Goal: Information Seeking & Learning: Understand process/instructions

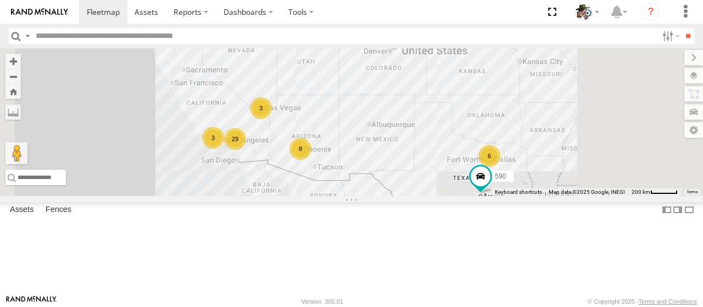
click at [0, 0] on link at bounding box center [0, 0] width 0 height 0
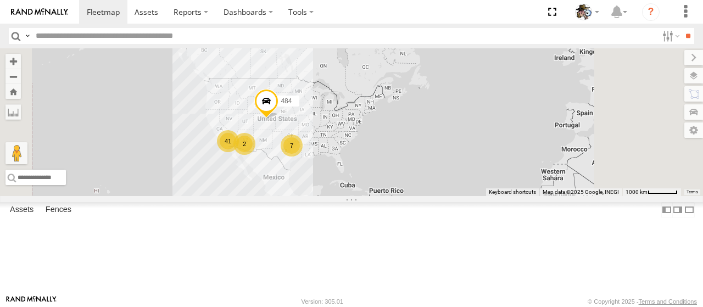
drag, startPoint x: 479, startPoint y: 180, endPoint x: 454, endPoint y: 193, distance: 27.8
click at [454, 193] on div "484 41 7 2" at bounding box center [351, 122] width 703 height 148
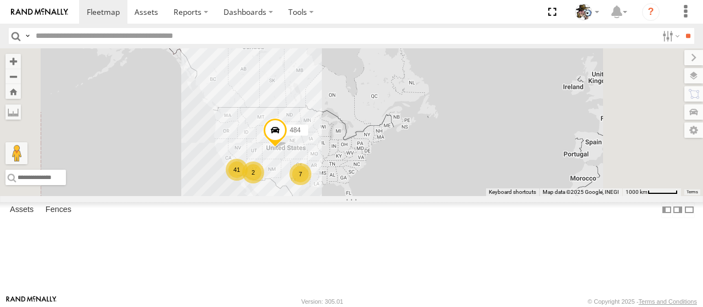
drag, startPoint x: 356, startPoint y: 124, endPoint x: 401, endPoint y: 162, distance: 59.2
click at [365, 155] on div "484 41 7 2" at bounding box center [351, 122] width 703 height 148
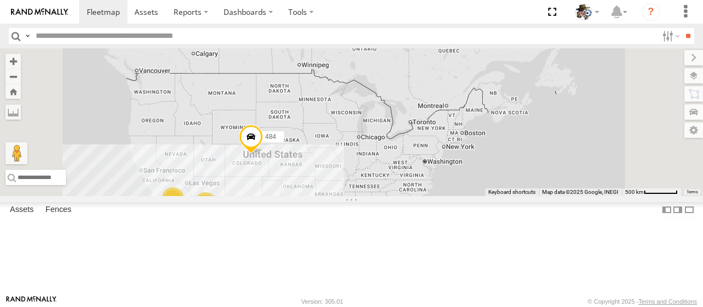
drag, startPoint x: 423, startPoint y: 216, endPoint x: 466, endPoint y: 181, distance: 55.5
click at [466, 181] on div "484 34 9 6 590" at bounding box center [351, 122] width 703 height 148
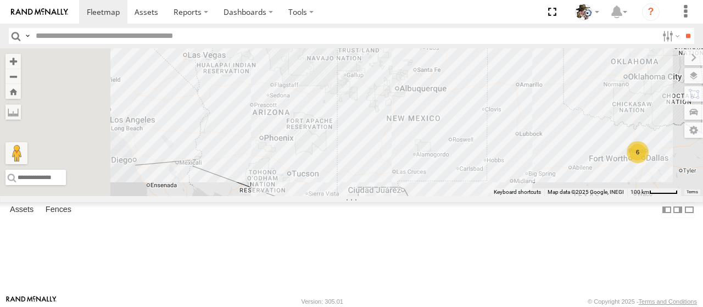
drag, startPoint x: 447, startPoint y: 220, endPoint x: 683, endPoint y: 183, distance: 239.1
click at [683, 183] on div "484 590 6" at bounding box center [351, 122] width 703 height 148
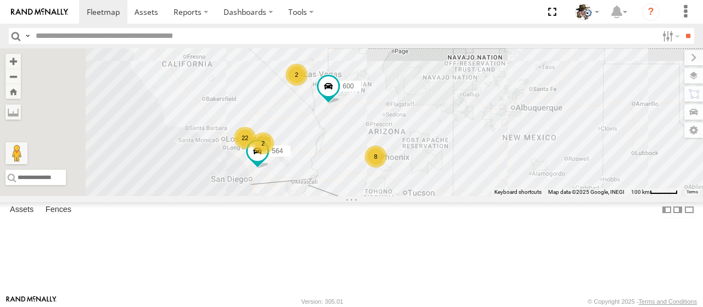
drag, startPoint x: 443, startPoint y: 173, endPoint x: 559, endPoint y: 193, distance: 118.2
click at [559, 193] on div "484 590 6 22 8 564 2 2 600" at bounding box center [351, 122] width 703 height 148
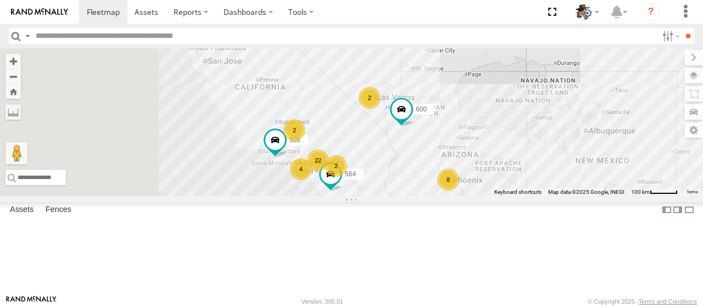
drag, startPoint x: 437, startPoint y: 186, endPoint x: 511, endPoint y: 211, distance: 77.8
click at [511, 196] on div "484 590 6 22 8 564 2 2 600 4 508 2" at bounding box center [351, 122] width 703 height 148
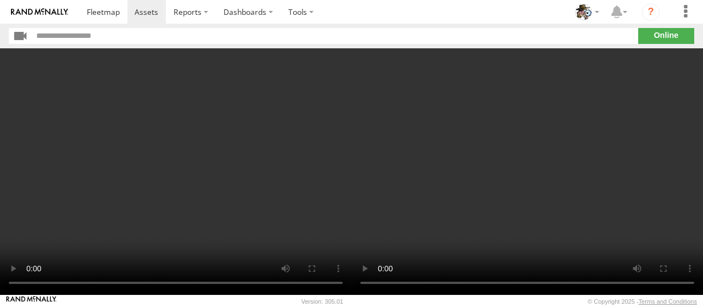
click at [414, 174] on video at bounding box center [526, 171] width 351 height 247
click at [510, 170] on video at bounding box center [526, 171] width 351 height 247
click at [510, 167] on video at bounding box center [526, 171] width 351 height 247
